Goal: Check status: Check status

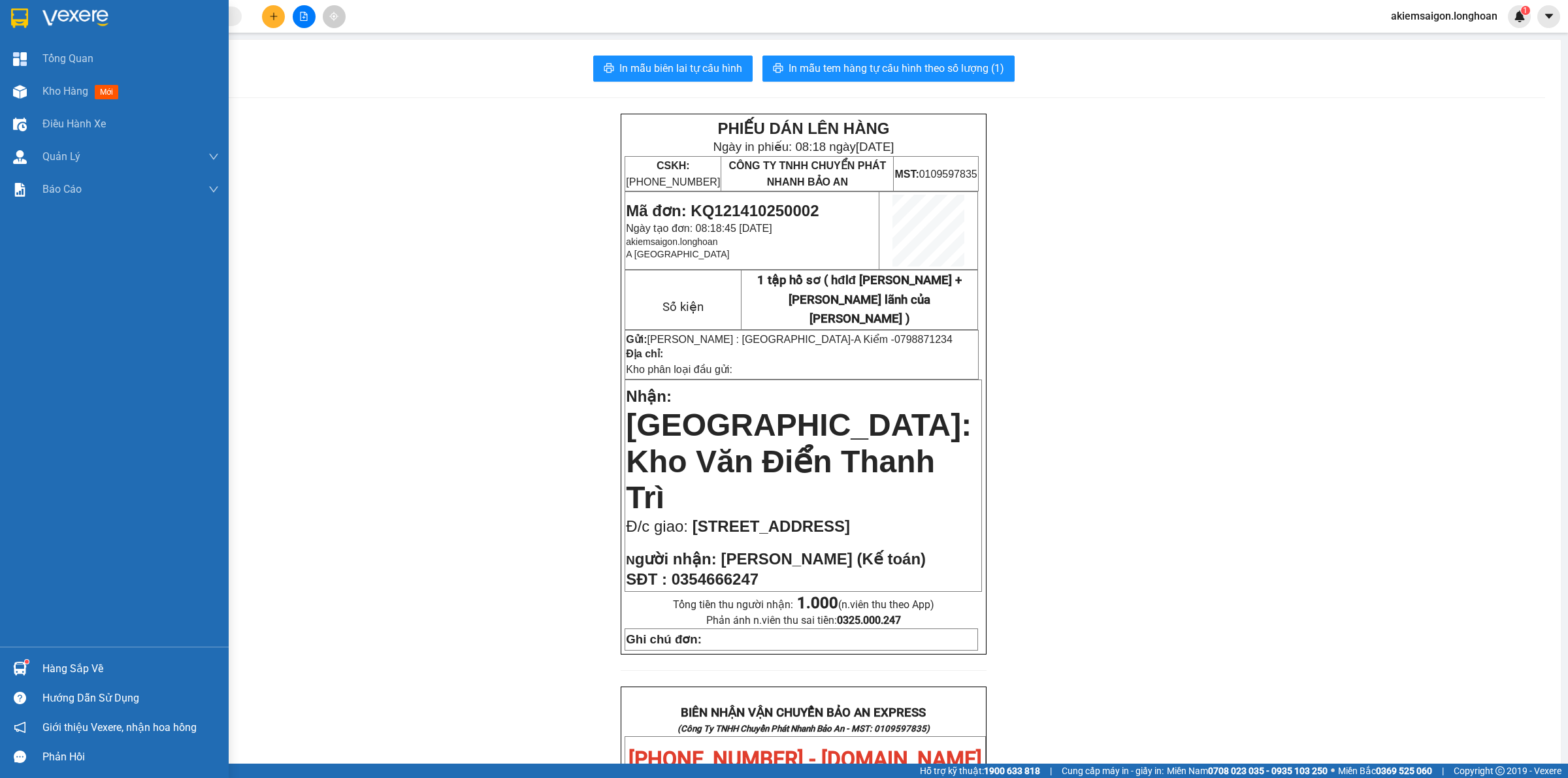
click at [21, 24] on img at bounding box center [20, 18] width 17 height 19
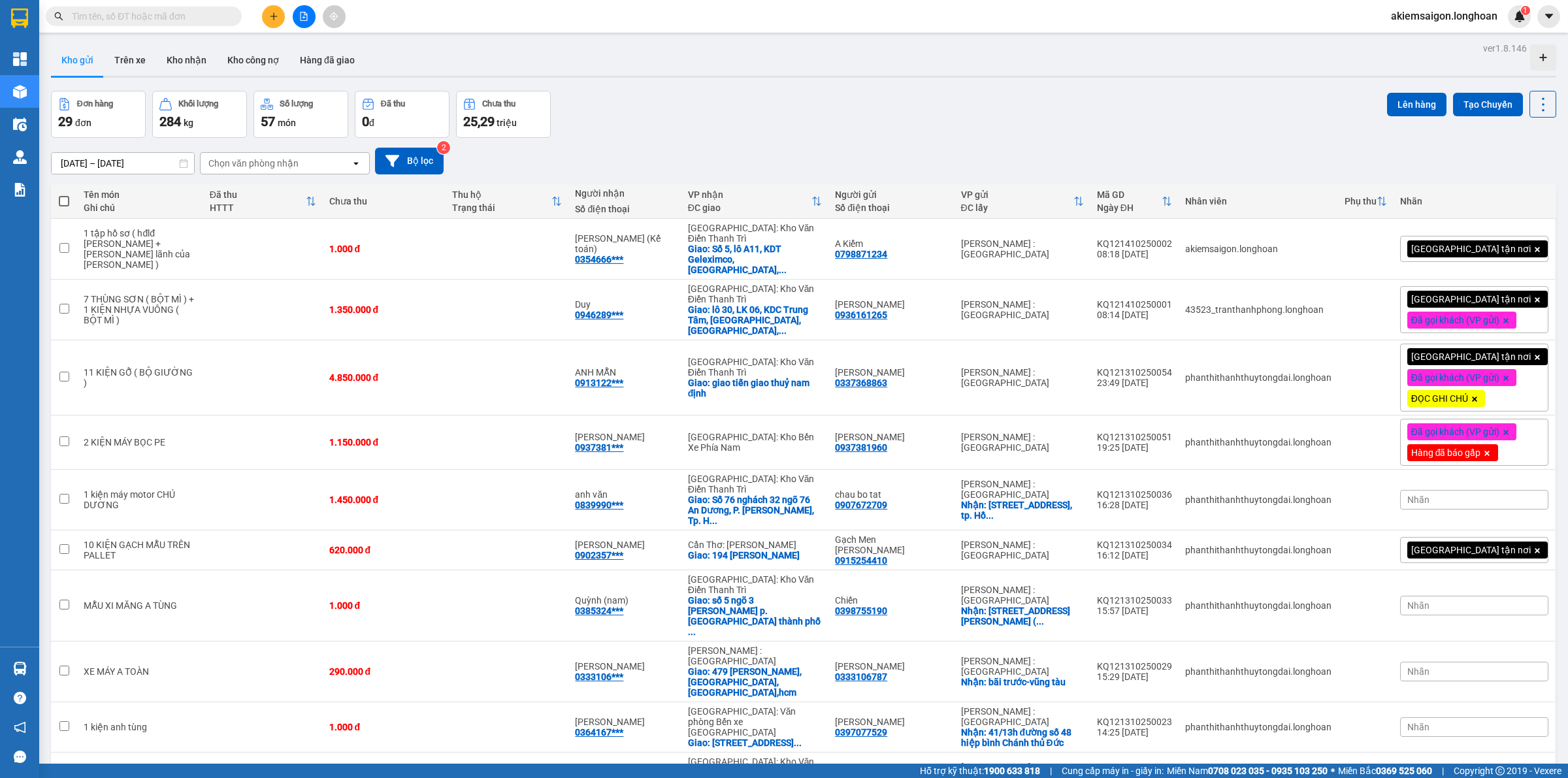
scroll to position [60, 0]
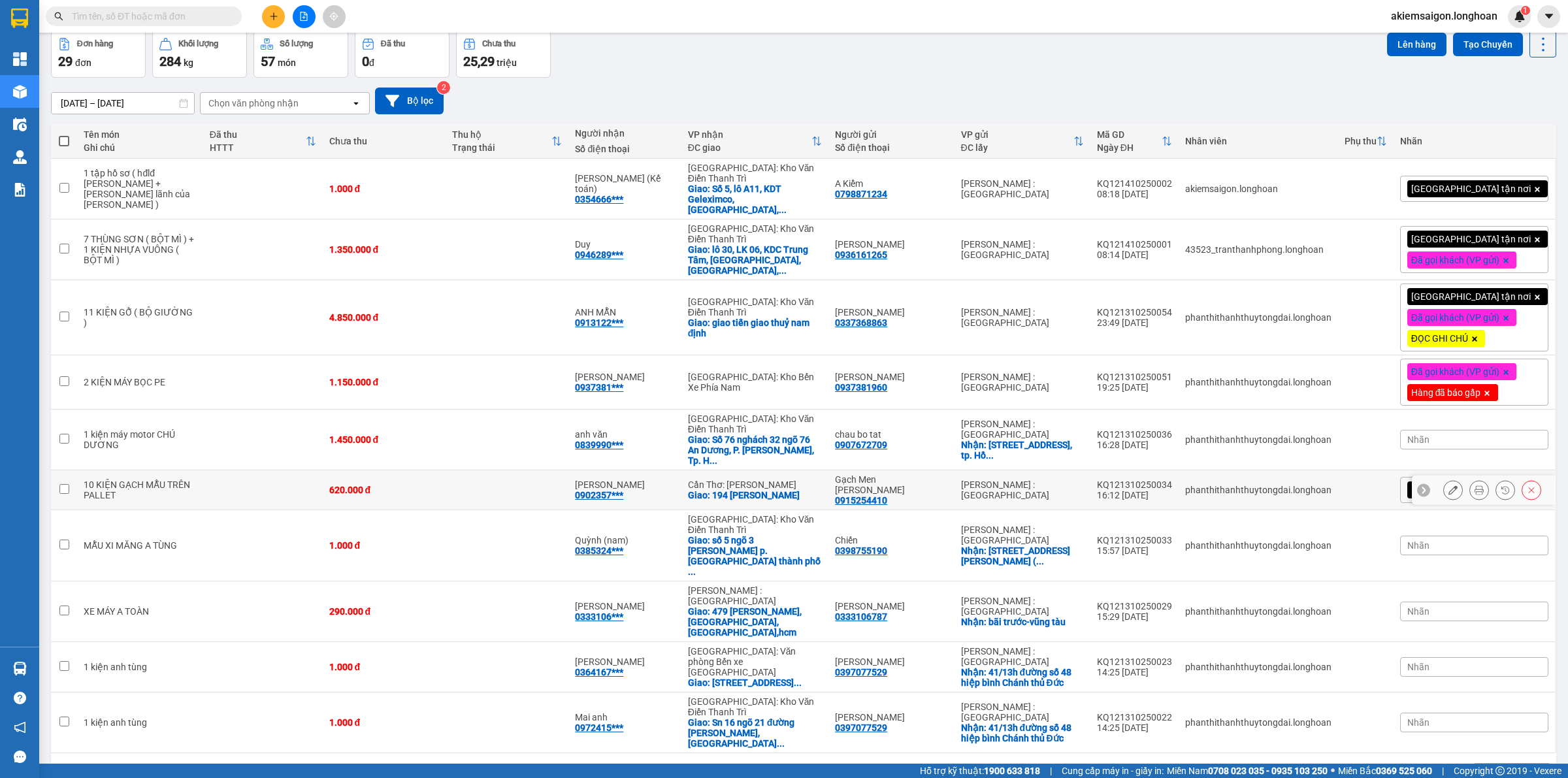
click at [568, 472] on td at bounding box center [507, 490] width 123 height 40
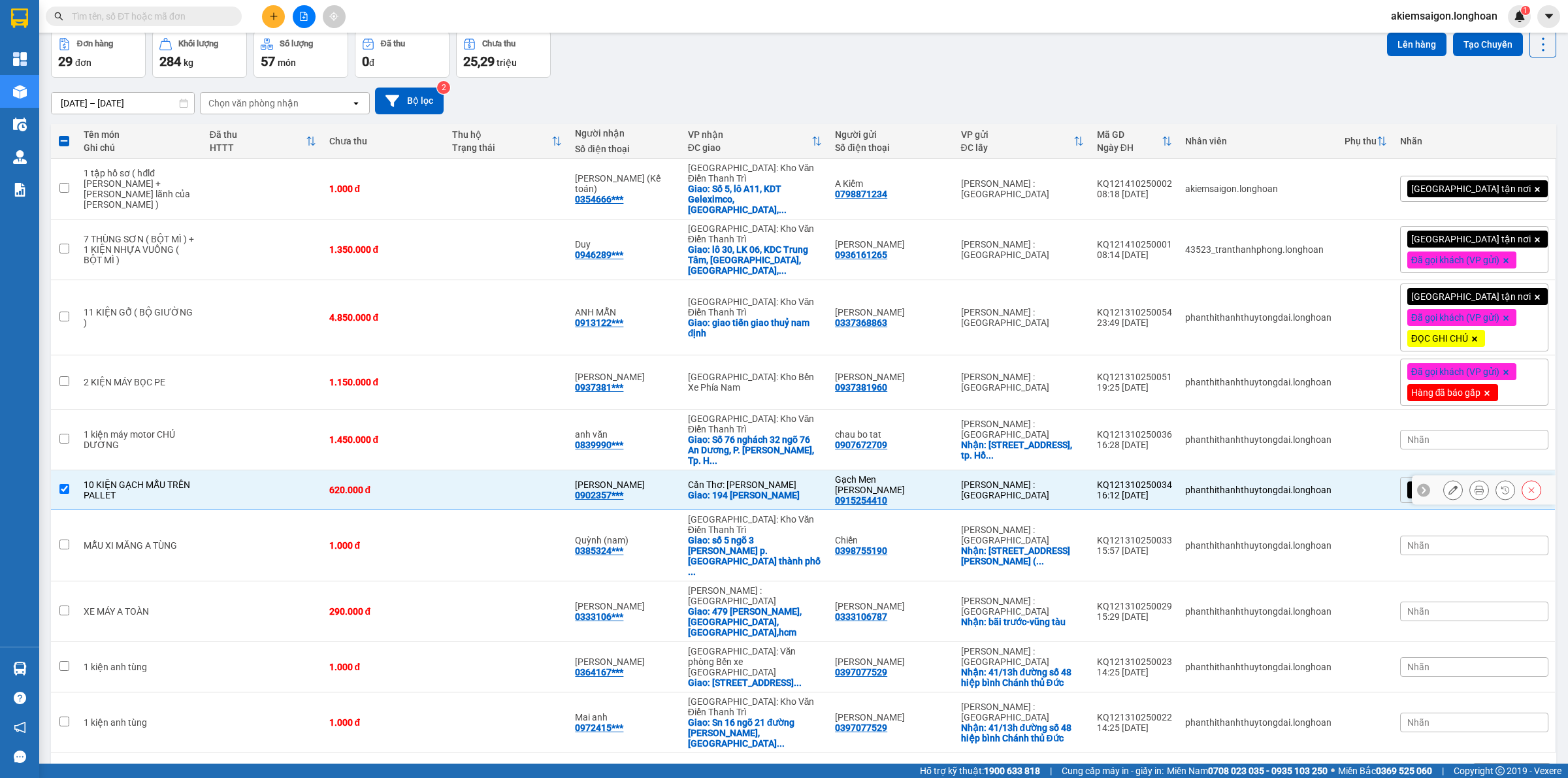
drag, startPoint x: 517, startPoint y: 485, endPoint x: 484, endPoint y: 530, distance: 55.8
click at [516, 487] on td at bounding box center [507, 490] width 123 height 40
checkbox input "false"
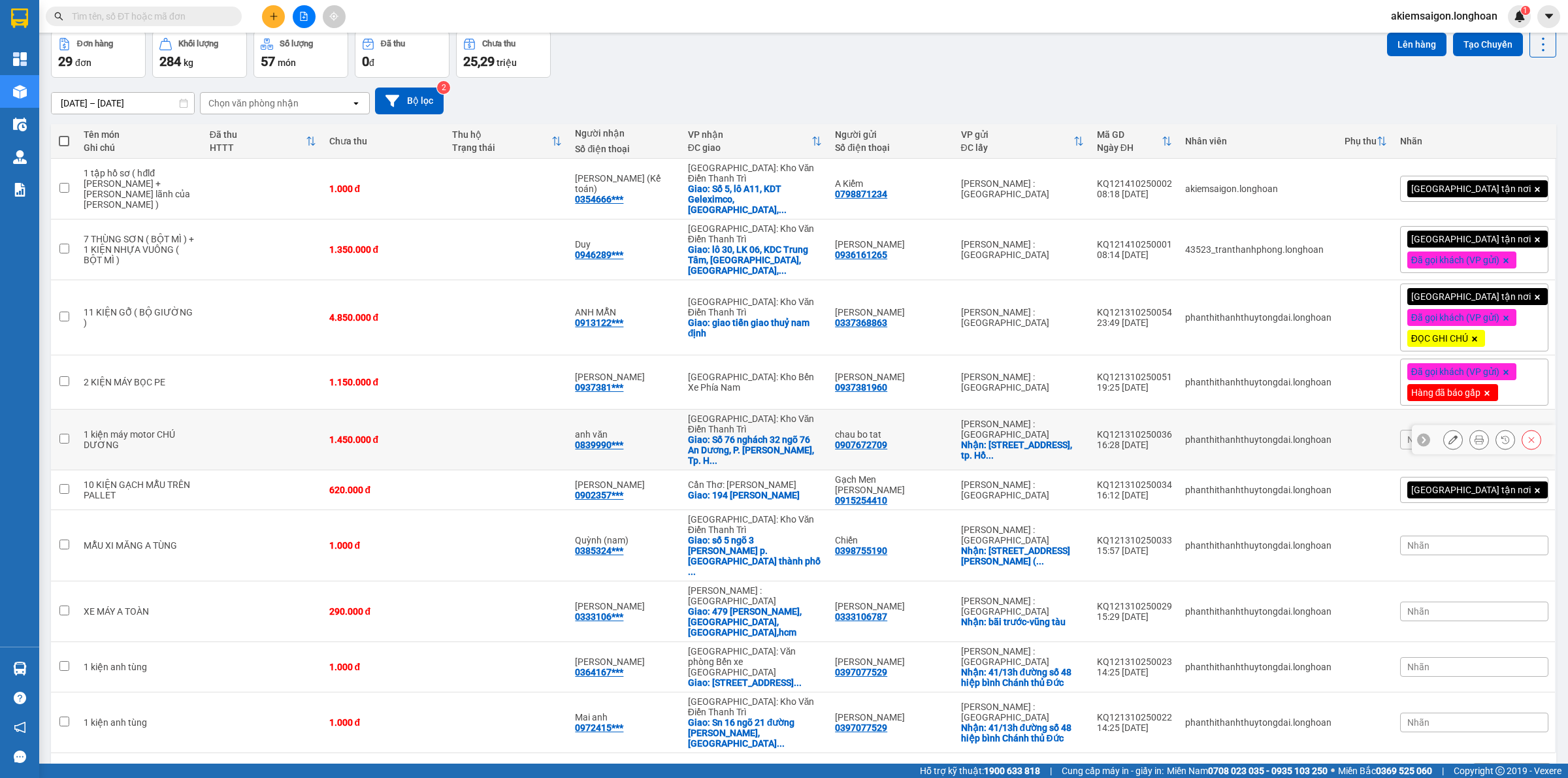
scroll to position [0, 0]
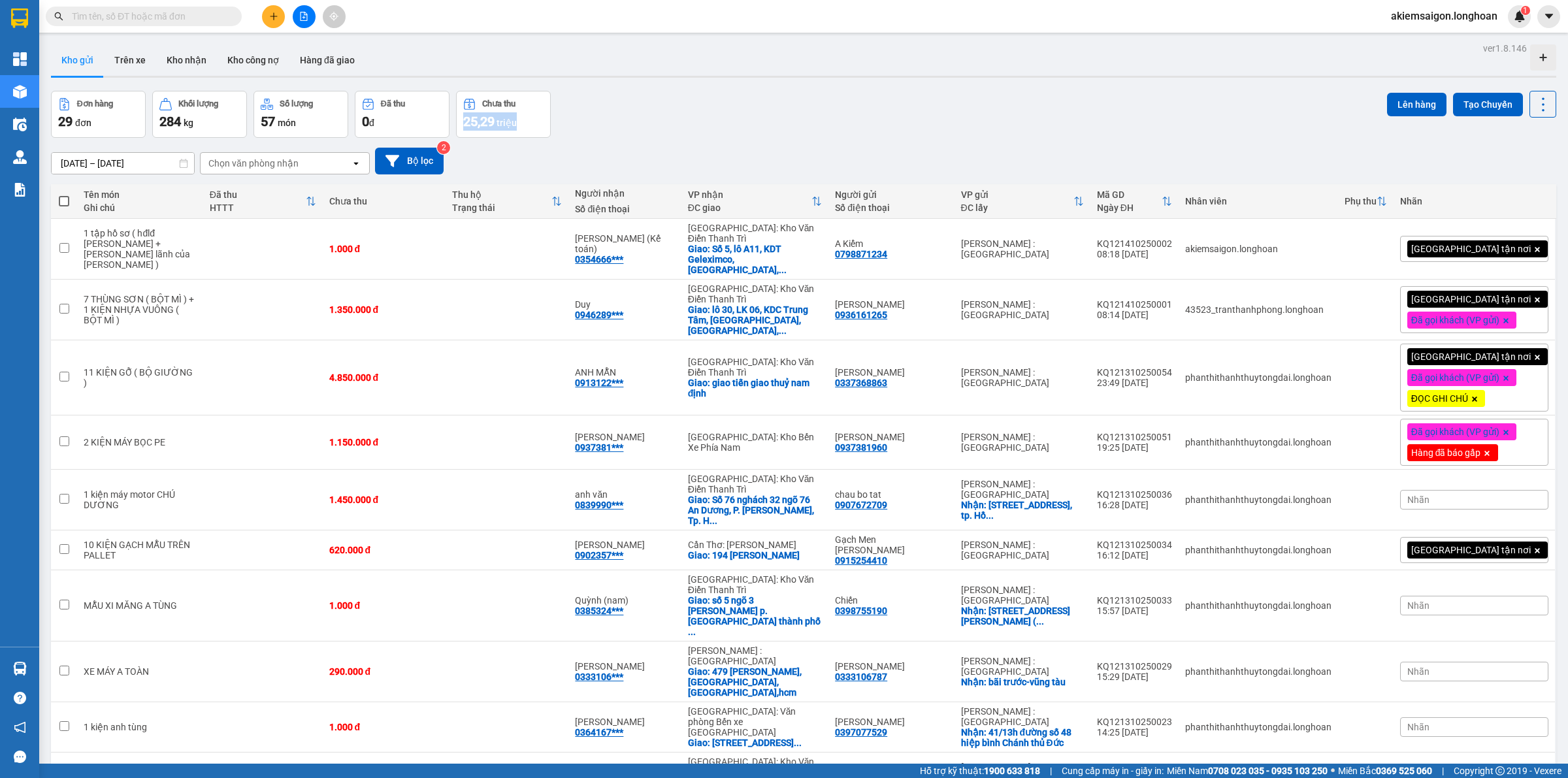
drag, startPoint x: 725, startPoint y: 112, endPoint x: 800, endPoint y: 112, distance: 75.0
click at [727, 115] on div "Đơn hàng 29 đơn Khối lượng 284 kg Số lượng 57 món Đã thu 0 đ Chưa thu 25,29 tri…" at bounding box center [804, 115] width 1506 height 47
click at [170, 19] on input "text" at bounding box center [148, 16] width 154 height 14
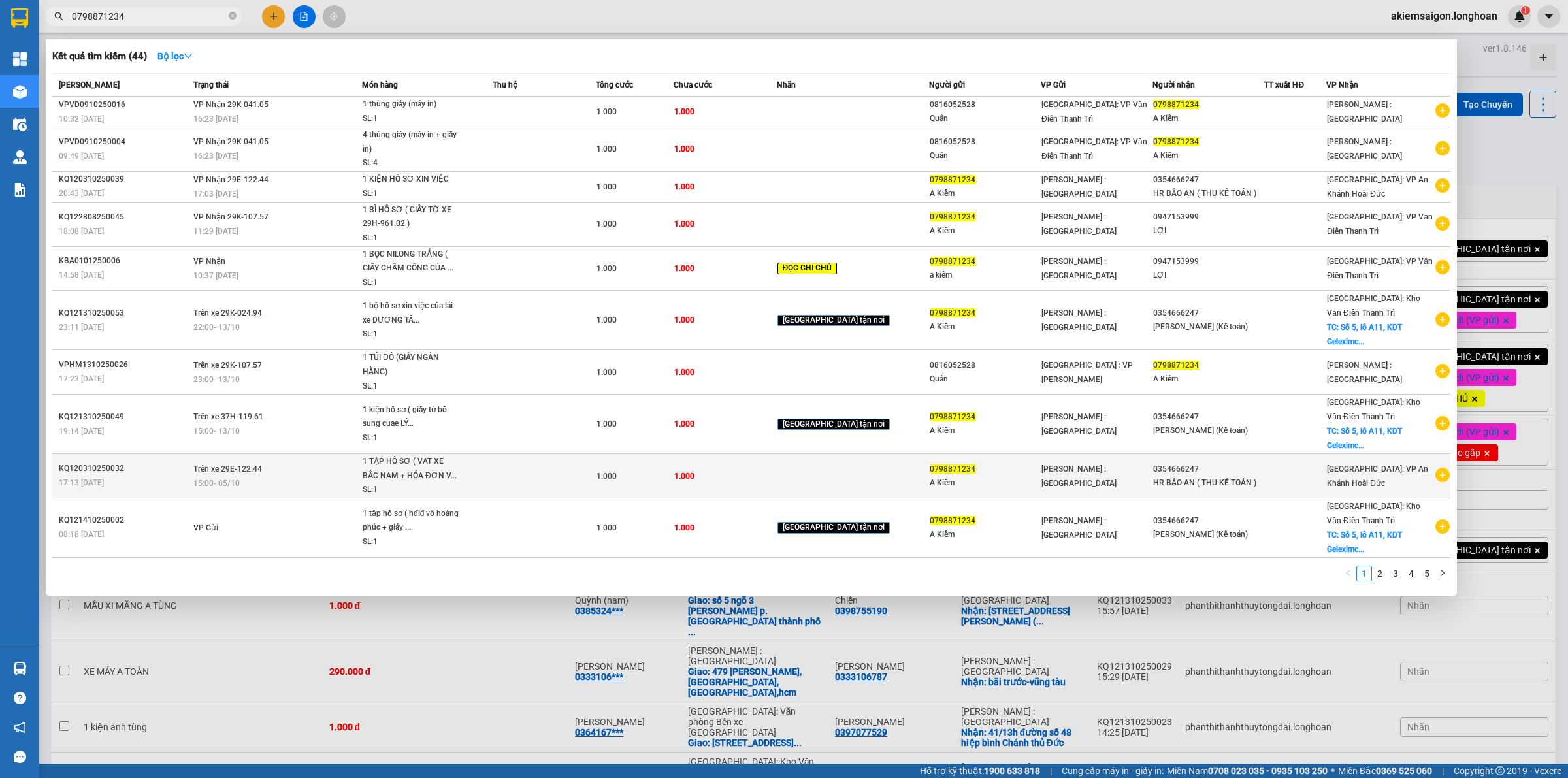
type input "0798871234"
click at [303, 459] on td "Trên xe 29E-122.44 15:00 [DATE]" at bounding box center [276, 477] width 172 height 44
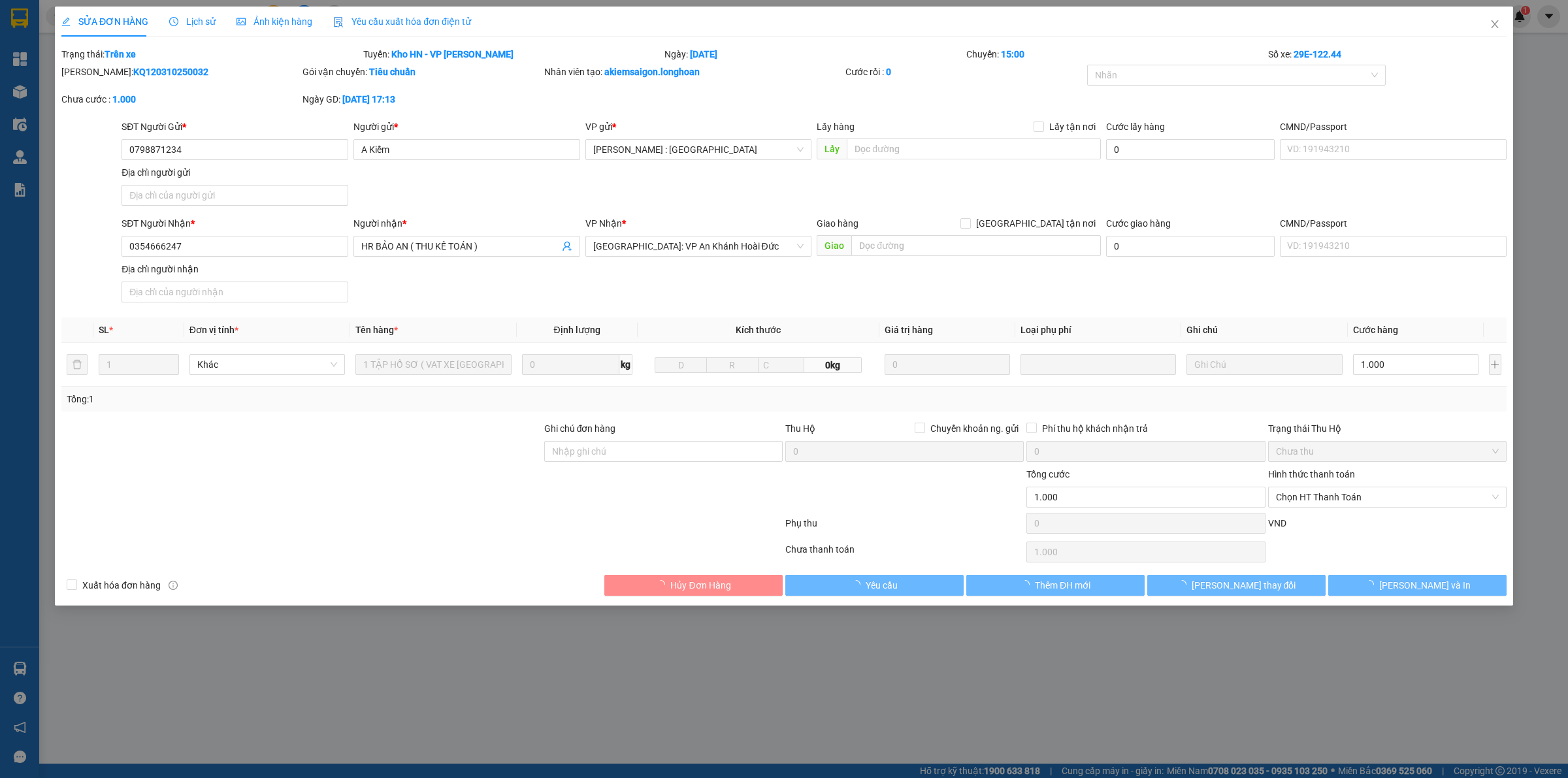
click at [198, 21] on span "Lịch sử" at bounding box center [192, 21] width 47 height 11
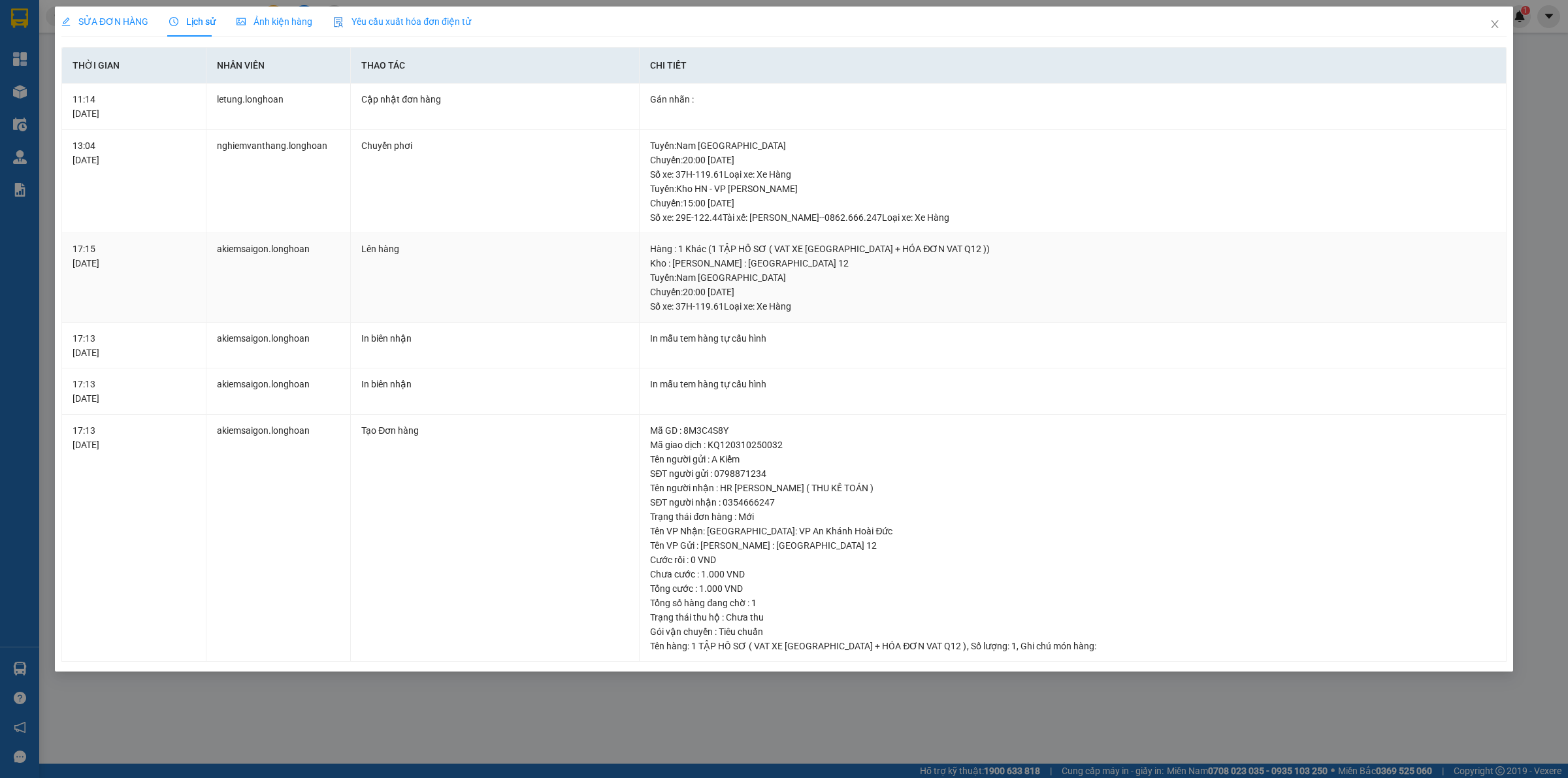
drag, startPoint x: 678, startPoint y: 278, endPoint x: 820, endPoint y: 270, distance: 142.2
click at [807, 272] on div "Tuyến : Nam Trung Bắc QL1A Chuyến: 20:00 [DATE] Số xe: 37H-119.61 Loại xe: Xe H…" at bounding box center [1072, 292] width 845 height 43
click at [1491, 28] on icon "close" at bounding box center [1495, 24] width 11 height 11
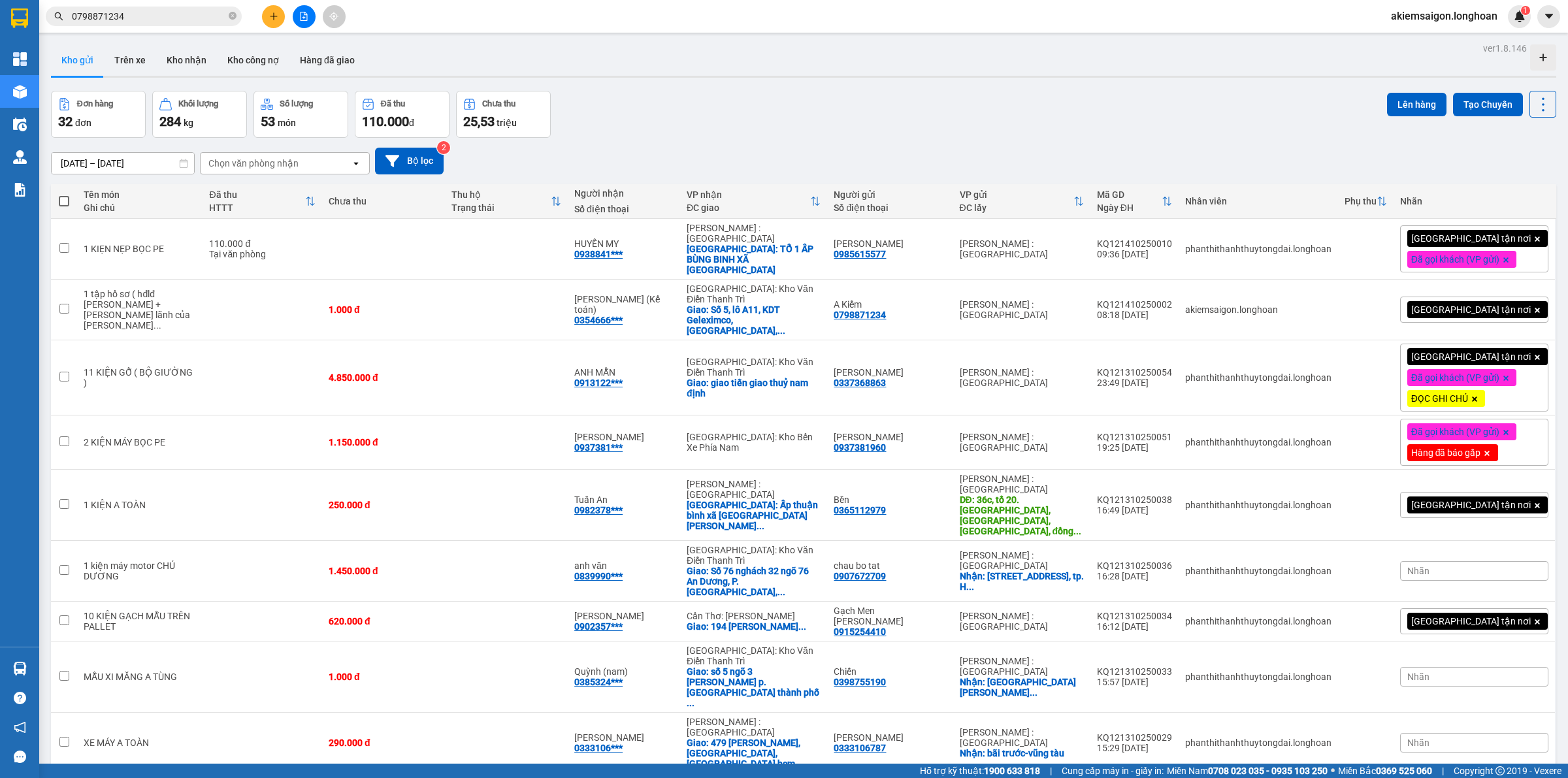
click at [695, 117] on div "Đơn hàng 32 đơn Khối lượng 284 kg Số lượng 53 món Đã thu 110.000 đ Chưa thu 25,…" at bounding box center [804, 115] width 1506 height 47
click at [1116, 128] on div "Đơn hàng 32 đơn Khối lượng 284 kg Số lượng 53 món Đã thu 110.000 đ Chưa thu 25,…" at bounding box center [804, 115] width 1506 height 47
